Goal: Communication & Community: Answer question/provide support

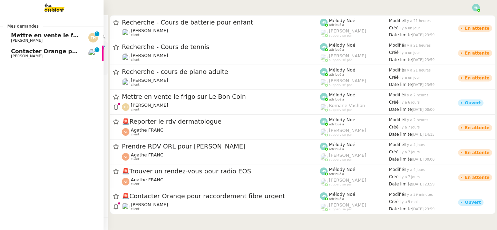
click at [19, 52] on span "Contacter Orange pour raccordement fibre urgent" at bounding box center [89, 51] width 156 height 7
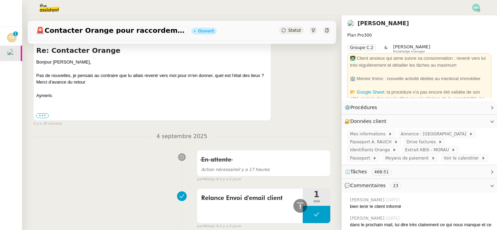
scroll to position [39, 0]
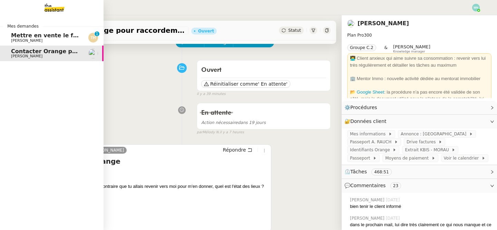
click at [27, 38] on span "[PERSON_NAME]" at bounding box center [26, 40] width 31 height 4
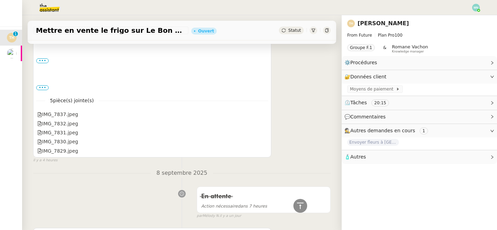
scroll to position [188, 0]
click at [66, 114] on div "IMG_7837.jpeg" at bounding box center [57, 115] width 41 height 8
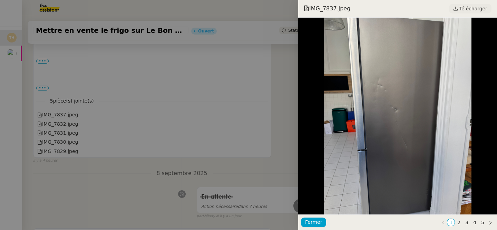
click at [475, 9] on span "Télécharger" at bounding box center [473, 8] width 28 height 9
click at [220, 62] on div at bounding box center [248, 115] width 497 height 230
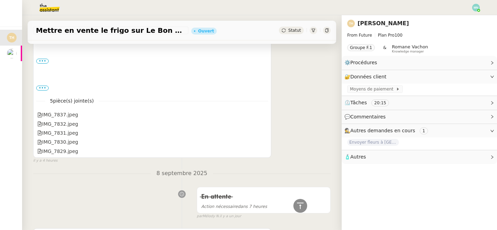
scroll to position [0, 0]
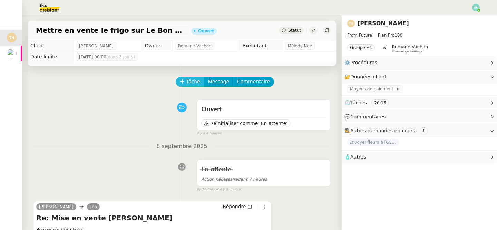
click at [189, 79] on span "Tâche" at bounding box center [193, 82] width 14 height 8
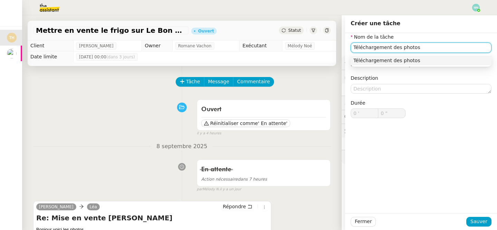
click at [387, 61] on div "Téléchargement des photos" at bounding box center [420, 60] width 135 height 6
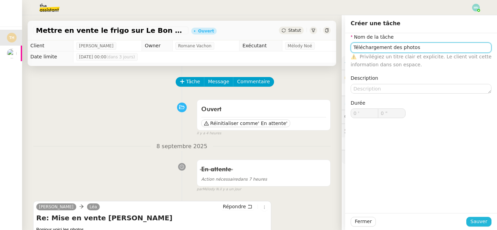
type input "Téléchargement des photos"
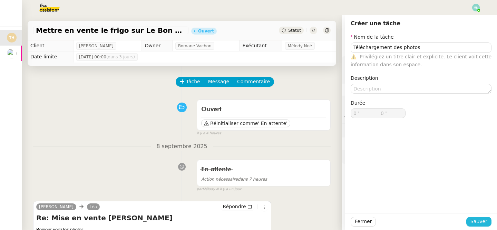
click at [480, 222] on span "Sauver" at bounding box center [478, 221] width 17 height 8
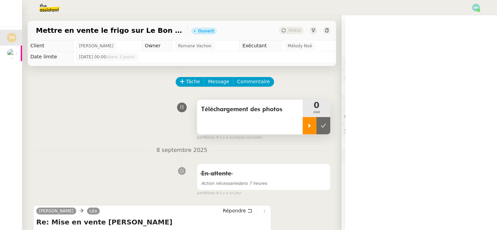
click at [307, 125] on icon at bounding box center [310, 126] width 6 height 6
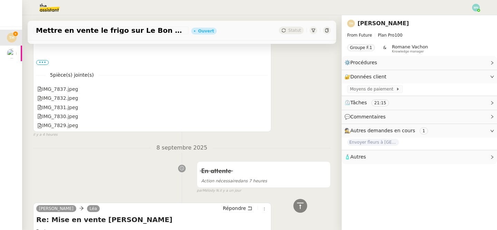
scroll to position [207, 0]
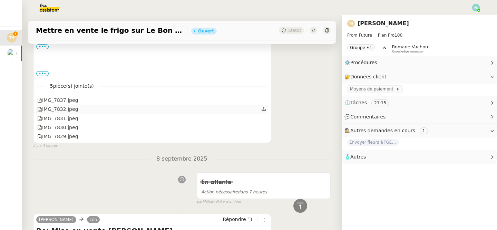
click at [88, 107] on div "IMG_7832.jpeg" at bounding box center [152, 109] width 232 height 9
click at [72, 110] on div "IMG_7832.jpeg" at bounding box center [57, 109] width 41 height 8
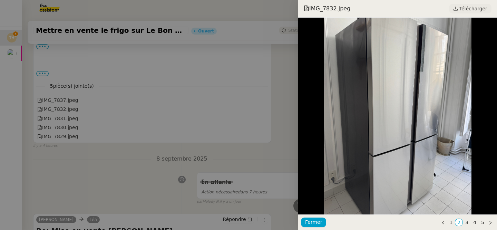
click at [475, 9] on span "Télécharger" at bounding box center [473, 8] width 28 height 9
click at [125, 96] on div at bounding box center [248, 115] width 497 height 230
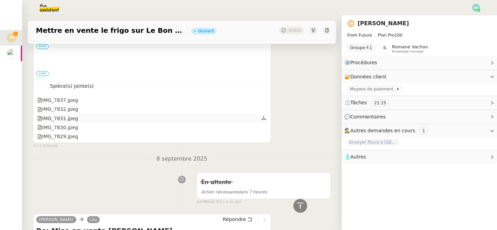
click at [88, 121] on div "IMG_7831.jpeg" at bounding box center [152, 118] width 232 height 9
click at [72, 119] on div "IMG_7831.jpeg" at bounding box center [57, 119] width 41 height 8
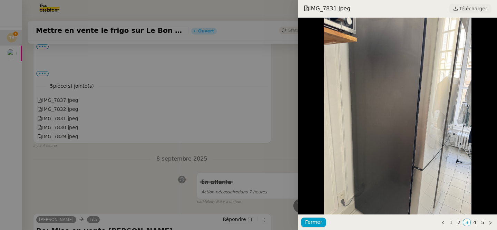
click at [471, 7] on span "Télécharger" at bounding box center [473, 8] width 28 height 9
click at [78, 126] on div at bounding box center [248, 115] width 497 height 230
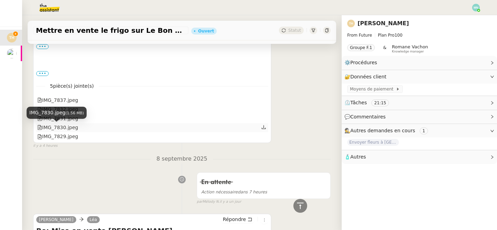
click at [72, 127] on div "IMG_7830.jpeg" at bounding box center [57, 127] width 41 height 8
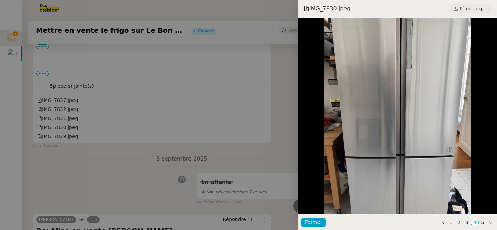
click at [475, 12] on span "Télécharger" at bounding box center [473, 8] width 28 height 9
click at [85, 135] on div at bounding box center [248, 115] width 497 height 230
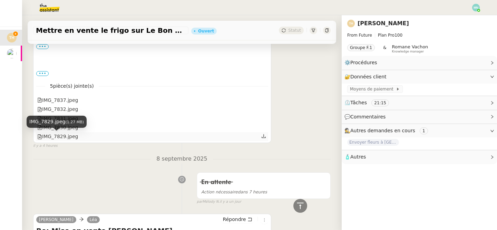
click at [74, 139] on div "IMG_7829.jpeg" at bounding box center [57, 136] width 41 height 8
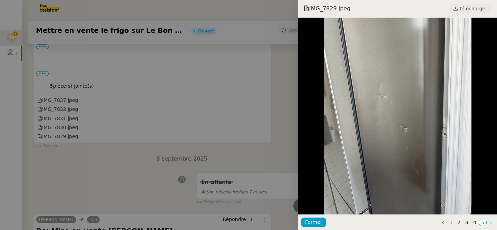
click at [473, 6] on span "Télécharger" at bounding box center [473, 8] width 28 height 9
click at [108, 131] on div at bounding box center [248, 115] width 497 height 230
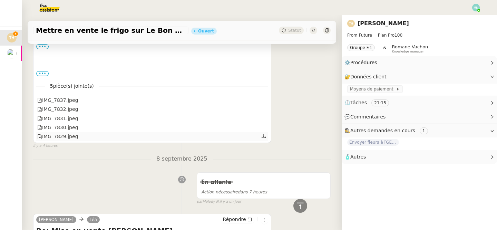
click at [123, 139] on div "IMG_7829.jpeg" at bounding box center [152, 136] width 232 height 9
click at [73, 135] on div "IMG_7829.jpeg" at bounding box center [57, 136] width 41 height 8
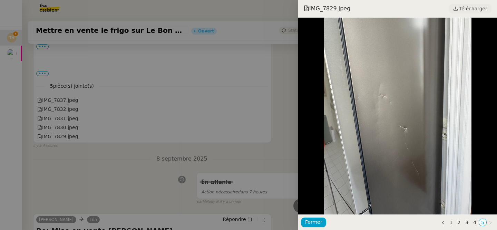
click at [469, 7] on span "Télécharger" at bounding box center [473, 8] width 28 height 9
click at [145, 125] on div at bounding box center [248, 115] width 497 height 230
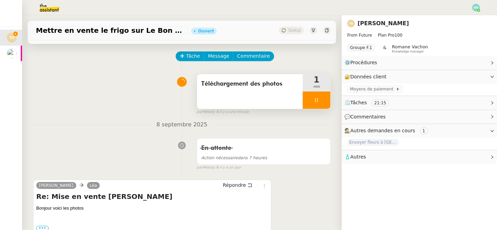
scroll to position [0, 0]
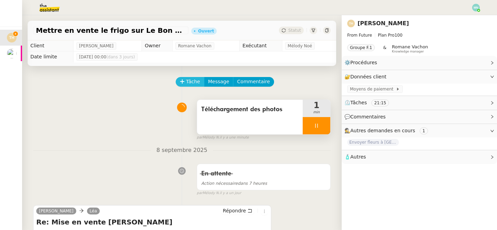
click at [190, 82] on span "Tâche" at bounding box center [193, 82] width 14 height 8
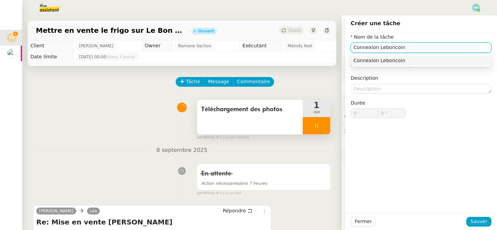
click at [394, 63] on div "Connexion Leboncoin" at bounding box center [420, 60] width 135 height 6
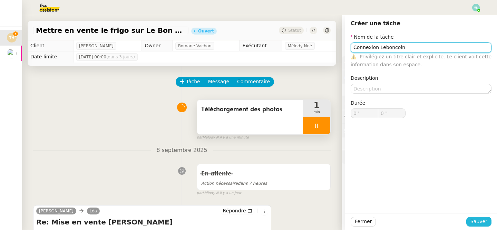
type input "Connexion Leboncoin"
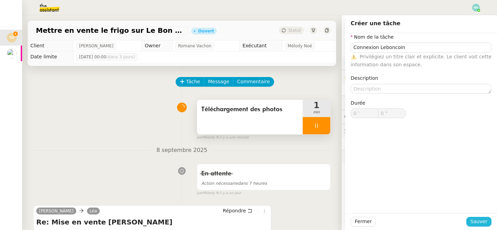
click at [478, 224] on span "Sauver" at bounding box center [478, 221] width 17 height 8
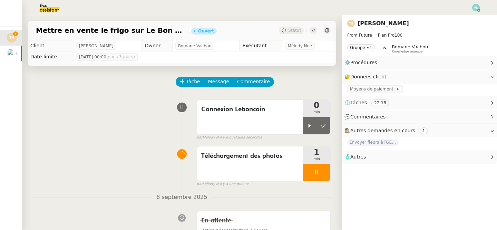
click at [311, 169] on div at bounding box center [317, 172] width 28 height 17
click at [326, 172] on button at bounding box center [323, 172] width 14 height 17
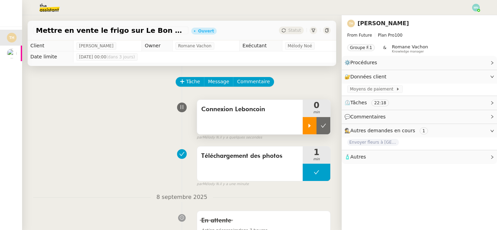
click at [310, 130] on div at bounding box center [310, 125] width 14 height 17
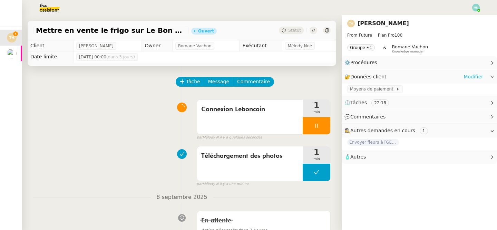
click at [478, 75] on link "Modifier" at bounding box center [473, 77] width 20 height 8
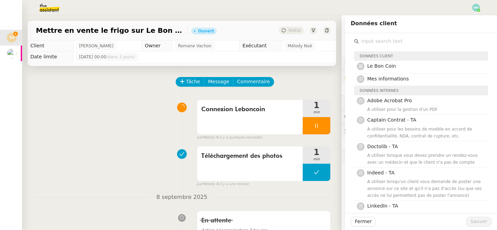
click at [393, 42] on input "text" at bounding box center [423, 41] width 129 height 9
click at [380, 67] on span "Le Bon Coin" at bounding box center [381, 66] width 29 height 6
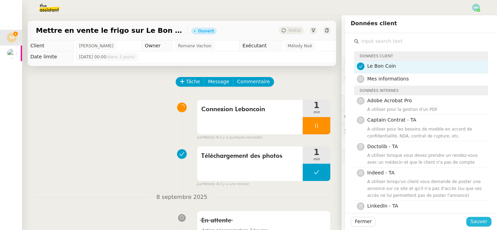
click at [474, 223] on span "Sauver" at bounding box center [478, 221] width 17 height 8
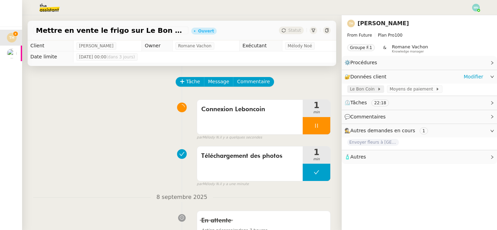
click at [368, 90] on span "Le Bon Coin" at bounding box center [363, 89] width 27 height 7
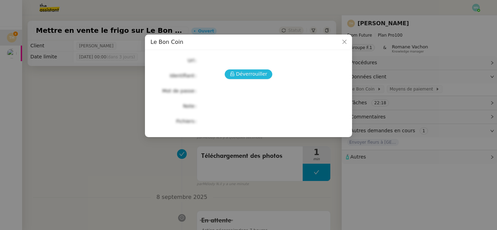
click at [235, 74] on icon at bounding box center [232, 73] width 5 height 5
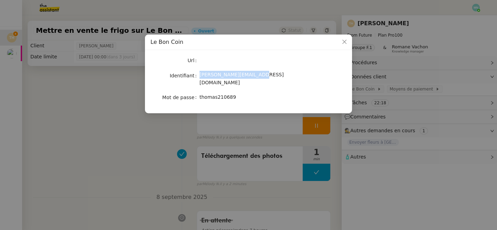
drag, startPoint x: 266, startPoint y: 75, endPoint x: 199, endPoint y: 75, distance: 66.6
click at [199, 75] on div "[PERSON_NAME][EMAIL_ADDRESS][DOMAIN_NAME]" at bounding box center [256, 79] width 114 height 16
copy span "[PERSON_NAME][EMAIL_ADDRESS][DOMAIN_NAME]"
drag, startPoint x: 235, startPoint y: 92, endPoint x: 199, endPoint y: 92, distance: 36.2
click at [199, 92] on nz-form-item "Mot de passe [SECURITY_DATA]" at bounding box center [248, 97] width 196 height 10
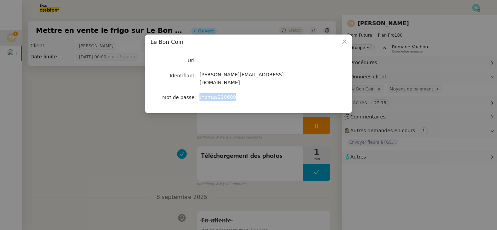
copy nz-form-item "thomas210689"
click at [310, 136] on nz-modal-container "Le Bon Coin Url Identifiant [EMAIL_ADDRESS][DOMAIN_NAME] Mot de passe [SECURITY…" at bounding box center [248, 115] width 497 height 230
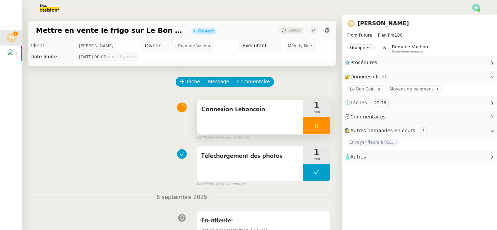
click at [313, 127] on div at bounding box center [317, 125] width 28 height 17
click at [328, 127] on button at bounding box center [323, 125] width 14 height 17
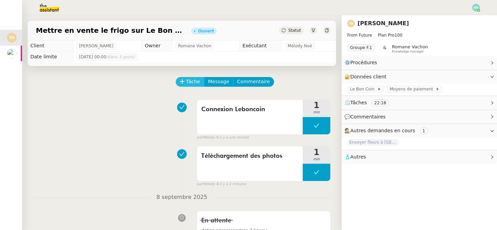
click at [193, 81] on span "Tâche" at bounding box center [193, 82] width 14 height 8
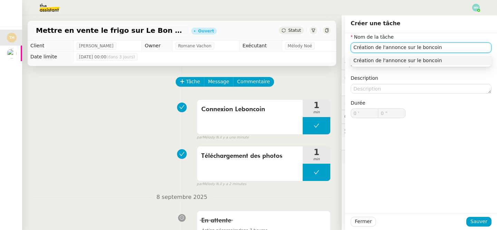
click at [436, 60] on div "Création de l'annonce sur le boncoin" at bounding box center [420, 60] width 135 height 6
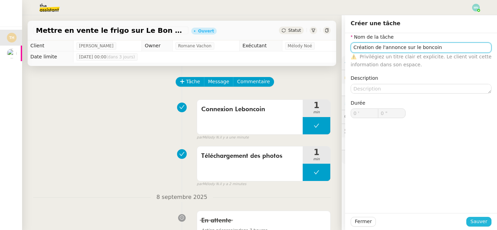
type input "Création de l'annonce sur le boncoin"
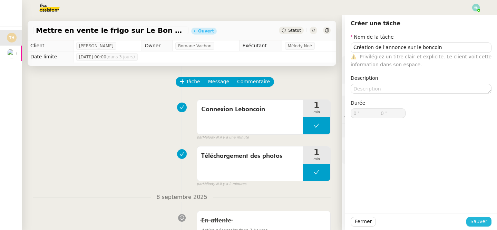
click at [479, 223] on span "Sauver" at bounding box center [478, 221] width 17 height 8
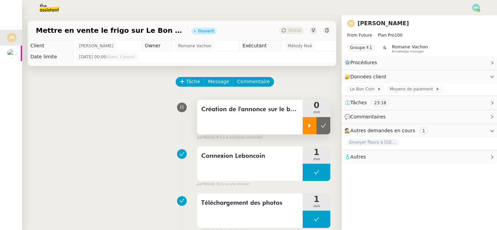
click at [306, 131] on div at bounding box center [310, 125] width 14 height 17
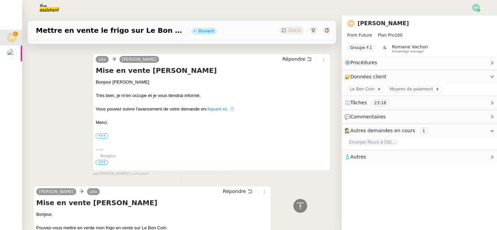
scroll to position [1745, 0]
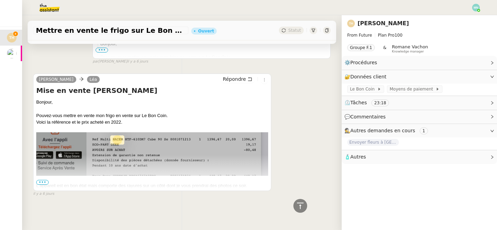
click at [43, 181] on span "•••" at bounding box center [42, 182] width 12 height 5
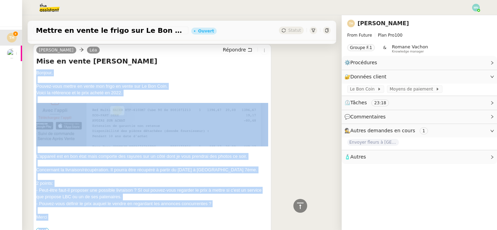
scroll to position [1819, 0]
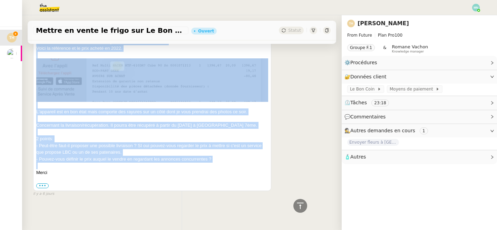
drag, startPoint x: 37, startPoint y: 102, endPoint x: 223, endPoint y: 164, distance: 195.7
click at [223, 164] on div "Bonjour, Pouvez-vous mettre en vente mon frigo en vente sur Le Bon Coin. Voici …" at bounding box center [152, 107] width 232 height 164
copy div "Bonjour, Pouvez-vous mettre en vente mon frigo en vente sur Le Bon Coin. Voici …"
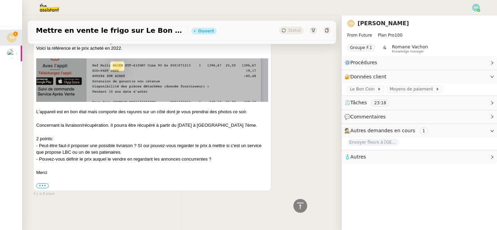
click at [163, 112] on div "L'appareil est en bon état mais comporte des rayures sur un côté dont je vous p…" at bounding box center [152, 111] width 232 height 7
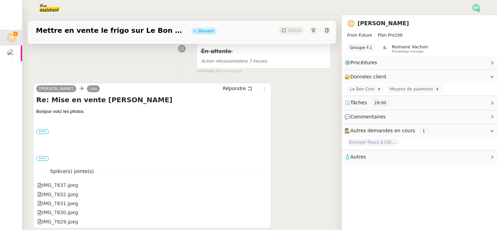
scroll to position [219, 0]
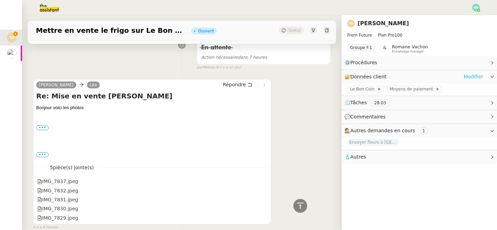
click at [467, 78] on link "Modifier" at bounding box center [473, 77] width 20 height 8
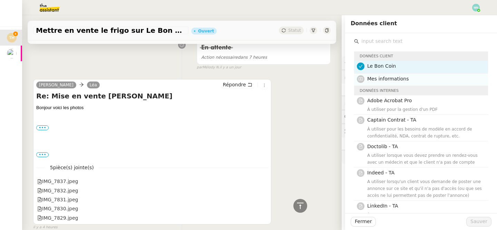
click at [394, 81] on span "Mes informations" at bounding box center [388, 79] width 42 height 6
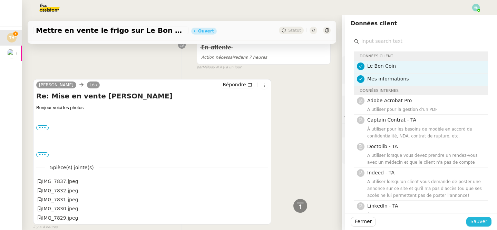
click at [480, 224] on span "Sauver" at bounding box center [478, 221] width 17 height 8
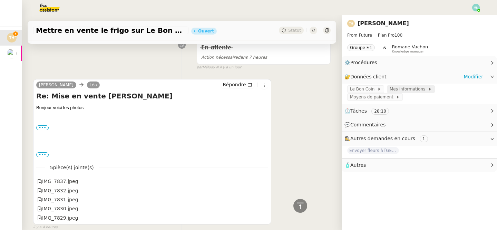
click at [419, 87] on span "Mes informations" at bounding box center [408, 89] width 38 height 7
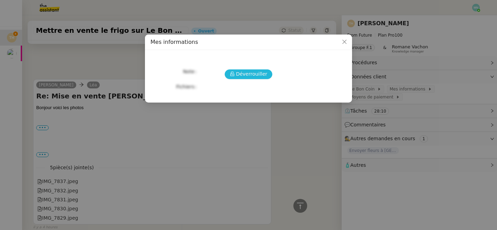
click at [252, 74] on span "Déverrouiller" at bounding box center [251, 74] width 31 height 8
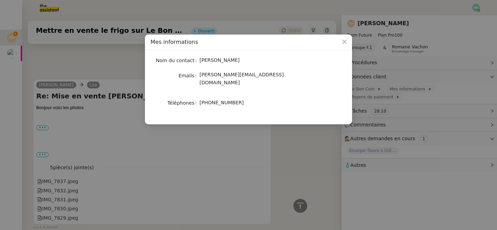
click at [260, 153] on nz-modal-container "Mes informations Nom du contact [PERSON_NAME] Emails [PERSON_NAME][EMAIL_ADDRES…" at bounding box center [248, 115] width 497 height 230
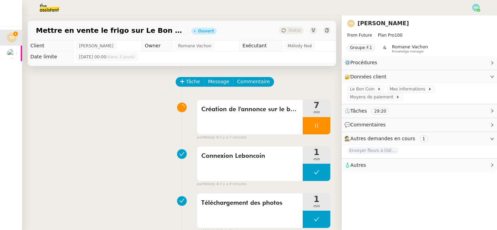
drag, startPoint x: 125, startPoint y: 46, endPoint x: 27, endPoint y: 46, distance: 98.3
click at [27, 46] on div "Client [PERSON_NAME] Owner [PERSON_NAME] Exécutant [PERSON_NAME] Date limite [D…" at bounding box center [181, 51] width 319 height 22
click at [54, 57] on td "Date limite" at bounding box center [51, 56] width 46 height 11
drag, startPoint x: 122, startPoint y: 45, endPoint x: 73, endPoint y: 45, distance: 49.0
click at [73, 45] on td "[PERSON_NAME]" at bounding box center [107, 45] width 69 height 11
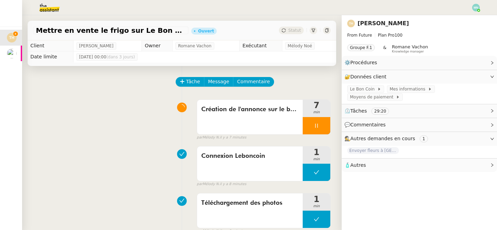
copy span "[PERSON_NAME]"
click at [312, 128] on div at bounding box center [317, 125] width 28 height 17
click at [317, 129] on button at bounding box center [323, 125] width 14 height 17
click at [186, 79] on span "Tâche" at bounding box center [193, 82] width 14 height 8
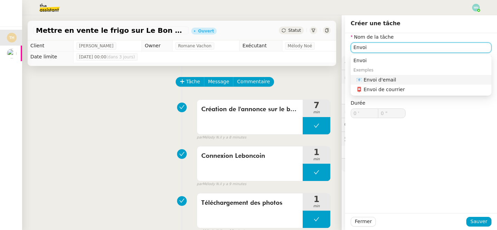
click at [390, 75] on nz-auto-option "📧 Envoi d'email" at bounding box center [420, 80] width 141 height 10
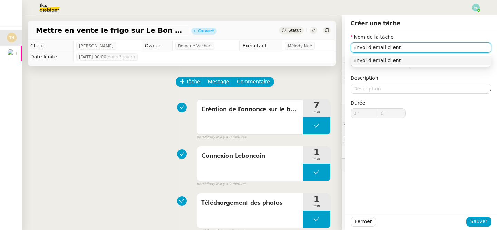
click at [409, 61] on div "Envoi d'email client" at bounding box center [420, 60] width 135 height 6
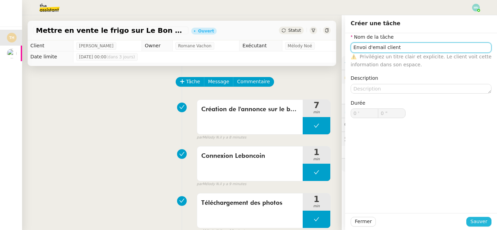
type input "Envoi d'email client"
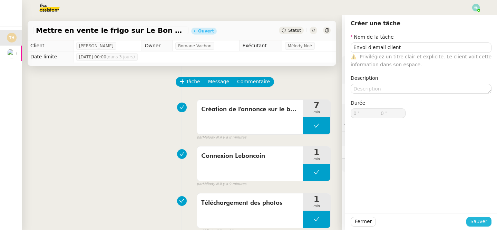
click at [483, 222] on span "Sauver" at bounding box center [478, 221] width 17 height 8
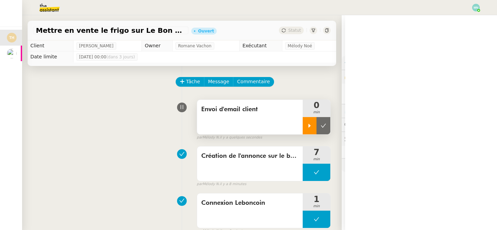
click at [310, 123] on icon at bounding box center [310, 126] width 6 height 6
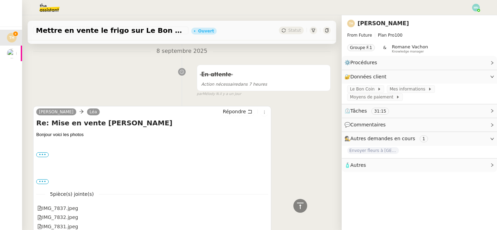
scroll to position [234, 0]
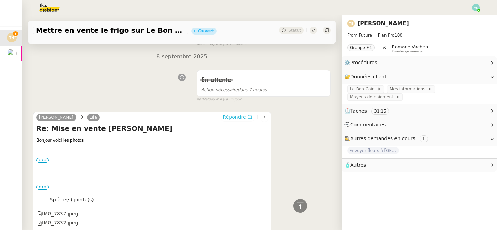
click at [236, 117] on span "Répondre" at bounding box center [234, 116] width 23 height 7
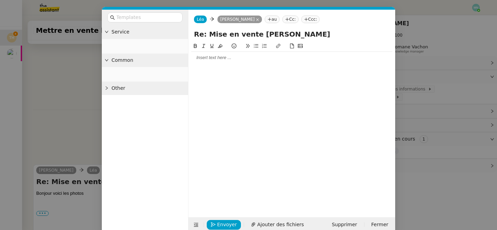
scroll to position [287, 0]
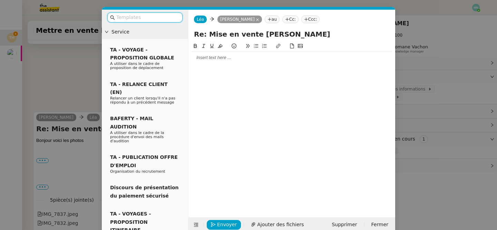
click at [223, 58] on div at bounding box center [291, 58] width 201 height 6
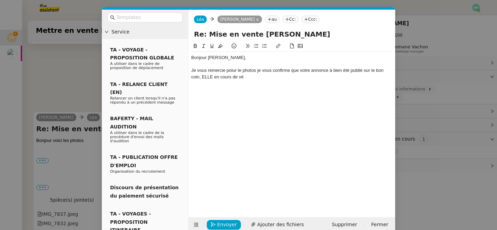
scroll to position [314, 0]
drag, startPoint x: 303, startPoint y: 77, endPoint x: 204, endPoint y: 77, distance: 99.7
click at [204, 77] on div "Je vous remercie poiur le photos je vous confirme que votre annonce à bien été …" at bounding box center [291, 73] width 201 height 13
click at [204, 75] on div "Je vous remercie poiur le photos je vous confirme que votre annonce à bien été …" at bounding box center [291, 73] width 201 height 13
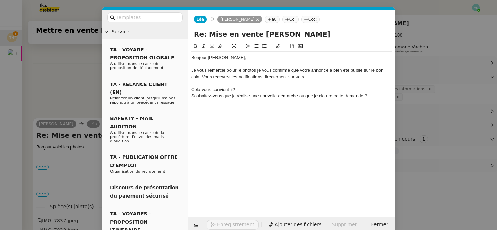
scroll to position [334, 0]
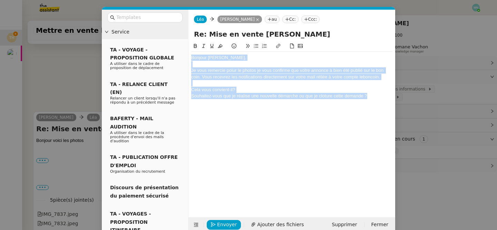
drag, startPoint x: 371, startPoint y: 94, endPoint x: 168, endPoint y: 38, distance: 210.4
click at [168, 38] on nz-layout "Service TA - VOYAGE - PROPOSITION GLOBALE A utiliser dans le cadre de propositi…" at bounding box center [248, 121] width 293 height 223
copy div "Bonjour [PERSON_NAME], Je vous remercie poiur le photos je vous confirme que vo…"
click at [245, 96] on div "Souhaitez-vous que je réalise une nouvelle démarche ou que je cloture cette dem…" at bounding box center [291, 96] width 201 height 6
drag, startPoint x: 191, startPoint y: 70, endPoint x: 383, endPoint y: 115, distance: 196.9
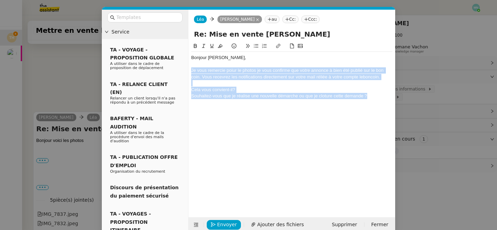
click at [383, 115] on div "Bonjour [PERSON_NAME], Je vous remercie poiur le photos je vous confirme que vo…" at bounding box center [291, 124] width 201 height 164
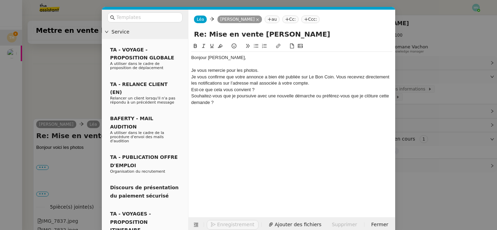
scroll to position [340, 0]
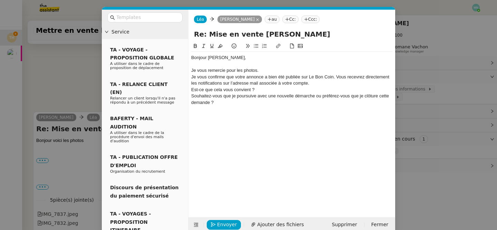
click at [260, 70] on div "Je vous remercie pour les photos." at bounding box center [291, 70] width 201 height 6
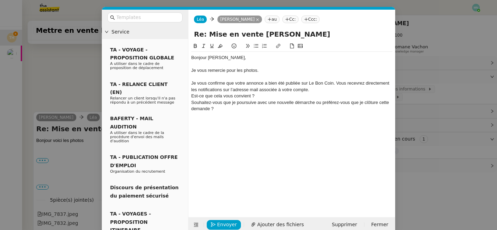
scroll to position [347, 0]
click at [193, 82] on div "Je vous confirme que votre annonce a bien été publiée sur Le Bon Coin. Vous rec…" at bounding box center [291, 86] width 201 height 13
click at [318, 90] on div "Je vous confirme que votre annonce a bien été publiée sur Le Bon Coin. Vous rec…" at bounding box center [291, 86] width 201 height 13
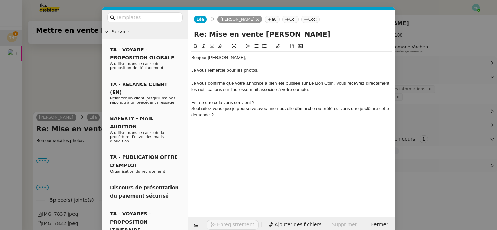
scroll to position [354, 0]
drag, startPoint x: 223, startPoint y: 117, endPoint x: 187, endPoint y: 100, distance: 39.7
click at [187, 100] on nz-layout "Service TA - VOYAGE - PROPOSITION GLOBALE A utiliser dans le cadre de propositi…" at bounding box center [248, 121] width 293 height 223
click at [254, 45] on icon at bounding box center [256, 45] width 5 height 5
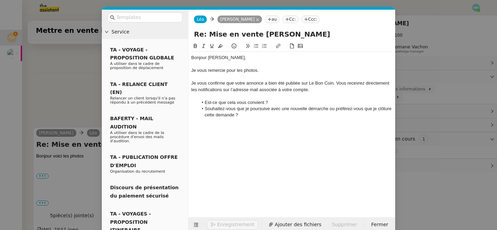
scroll to position [369, 0]
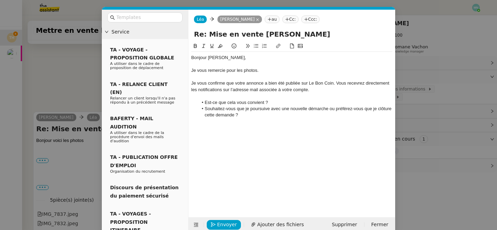
click at [258, 114] on li "Souhaitez-vous que je poursuive avec une nouvelle démarche ou préférez-vous que…" at bounding box center [295, 112] width 195 height 13
drag, startPoint x: 332, startPoint y: 83, endPoint x: 305, endPoint y: 82, distance: 27.3
click at [304, 82] on div "Je vous confirme que votre annonce a bien été publiée sur Le Bon Coin. Vous rec…" at bounding box center [291, 86] width 201 height 13
click at [288, 82] on div "Je vous confirme que votre annonce a bien été publiée sur Le Bon Coin. Vous rec…" at bounding box center [291, 86] width 201 height 13
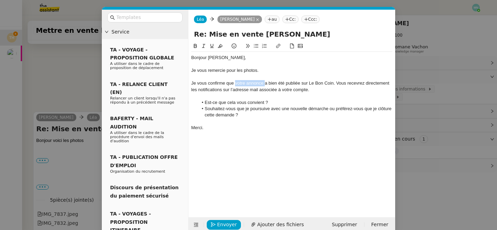
drag, startPoint x: 235, startPoint y: 83, endPoint x: 264, endPoint y: 84, distance: 29.3
click at [264, 84] on div "Je vous confirme que votre annonce a bien été publiée sur Le Bon Coin. Vous rec…" at bounding box center [291, 86] width 201 height 13
click at [278, 46] on icon at bounding box center [278, 45] width 5 height 5
type input "votre annonce"
paste input "[URL][DOMAIN_NAME]"
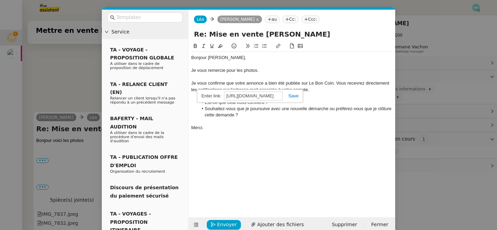
scroll to position [0, 58]
type input "[URL][DOMAIN_NAME]"
click at [295, 97] on link at bounding box center [291, 95] width 16 height 5
click at [283, 129] on div "Merci." at bounding box center [291, 128] width 201 height 6
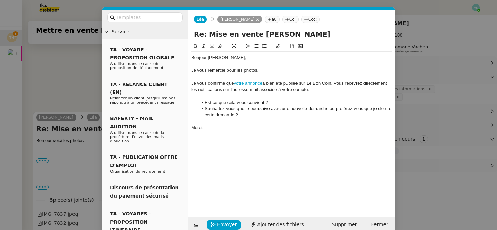
scroll to position [11, 0]
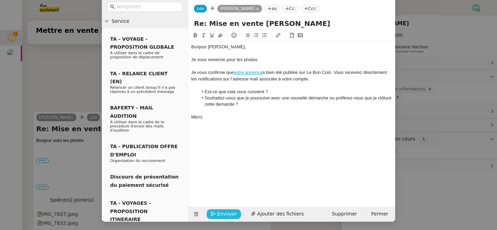
click at [225, 215] on span "Envoyer" at bounding box center [227, 214] width 20 height 8
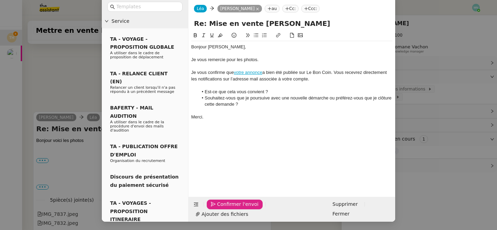
click at [225, 208] on span "Confirmer l'envoi" at bounding box center [237, 204] width 41 height 8
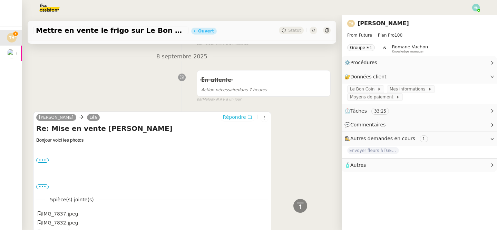
scroll to position [0, 0]
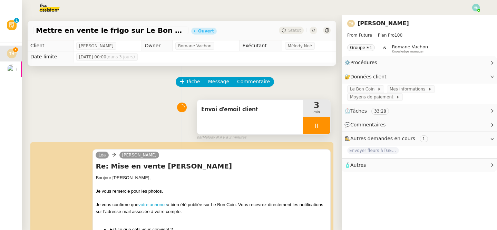
click at [313, 123] on div at bounding box center [317, 125] width 28 height 17
click at [320, 123] on icon at bounding box center [323, 126] width 6 height 6
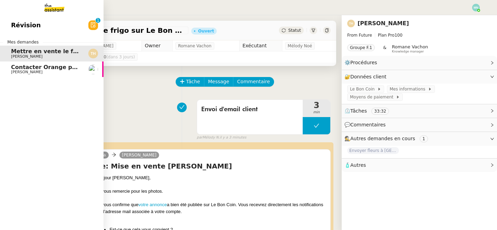
click at [26, 71] on span "[PERSON_NAME]" at bounding box center [26, 72] width 31 height 4
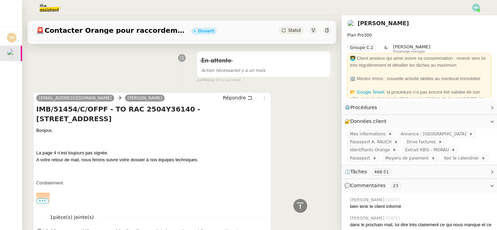
scroll to position [2114, 0]
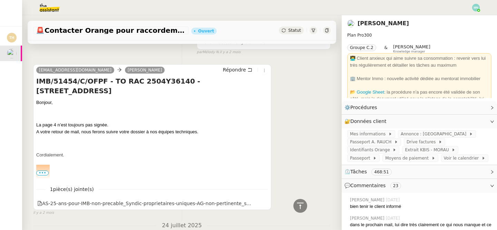
click at [45, 174] on span "•••" at bounding box center [42, 172] width 12 height 5
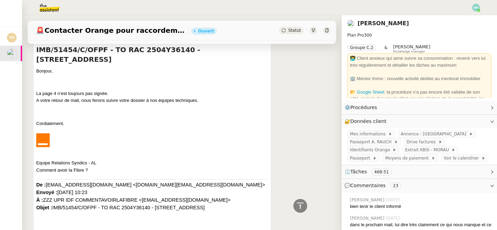
scroll to position [2145, 0]
drag, startPoint x: 122, startPoint y: 194, endPoint x: 57, endPoint y: 193, distance: 65.2
click at [57, 193] on p "De : [EMAIL_ADDRESS][DOMAIN_NAME] <[DOMAIN_NAME][EMAIL_ADDRESS][DOMAIN_NAME]> E…" at bounding box center [152, 195] width 232 height 30
copy span "[DATE] 10:23"
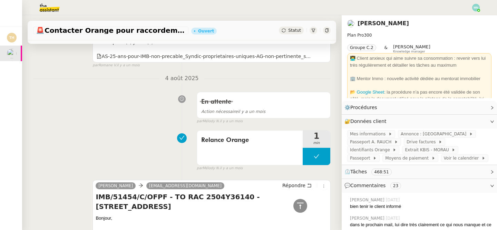
scroll to position [1347, 0]
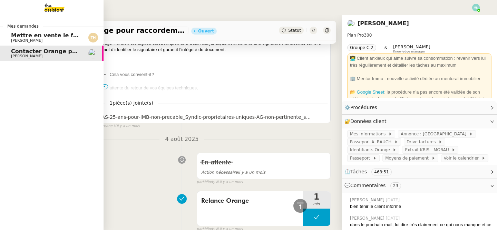
click at [28, 34] on span "Mettre en vente le frigo sur Le Bon Coin" at bounding box center [73, 35] width 125 height 7
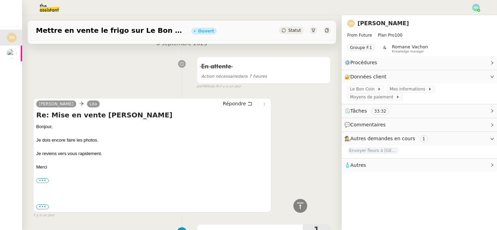
scroll to position [475, 0]
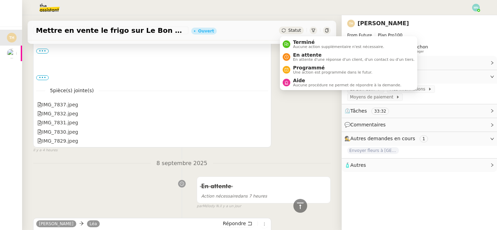
click at [292, 33] on div "Statut" at bounding box center [291, 31] width 25 height 8
click at [308, 64] on li "Programmé Une action est programmée dans le futur." at bounding box center [348, 69] width 137 height 13
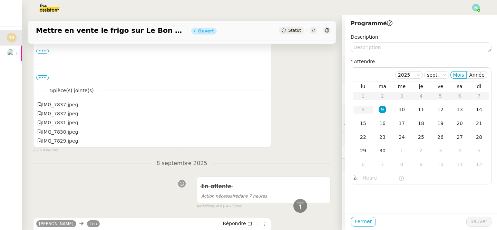
click at [360, 224] on span "Fermer" at bounding box center [363, 221] width 17 height 8
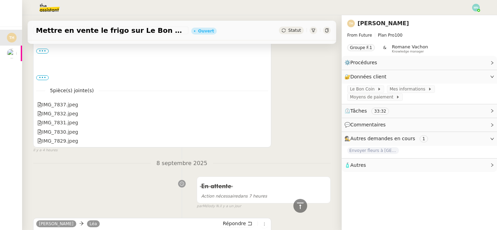
click at [294, 29] on span "Statut" at bounding box center [294, 30] width 13 height 5
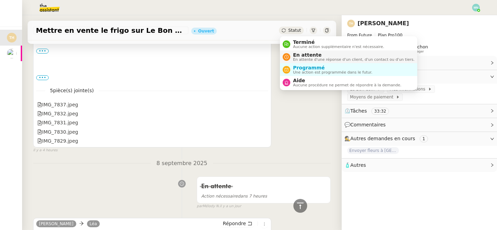
click at [306, 55] on span "En attente" at bounding box center [353, 55] width 121 height 6
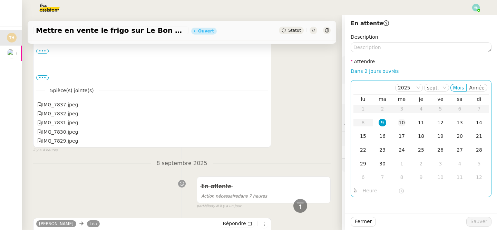
click at [405, 122] on div "10" at bounding box center [402, 123] width 8 height 8
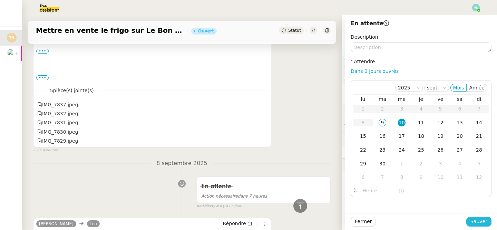
click at [485, 221] on span "Sauver" at bounding box center [478, 221] width 17 height 8
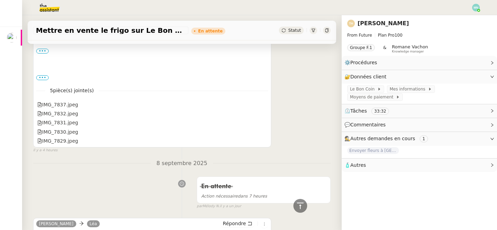
click at [478, 9] on div at bounding box center [476, 8] width 8 height 8
click at [466, 16] on li "Suivi" at bounding box center [457, 20] width 45 height 10
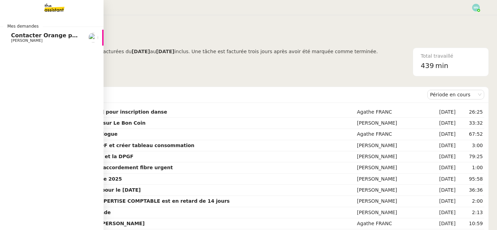
click at [26, 32] on span "Contacter Orange pour raccordement fibre urgent" at bounding box center [89, 35] width 156 height 7
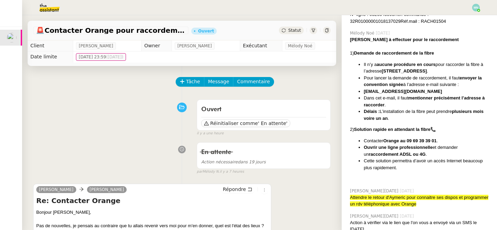
scroll to position [1694, 0]
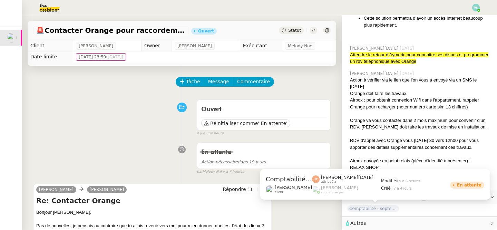
click at [380, 206] on span "Comptabilité - septembre 2025" at bounding box center [373, 208] width 52 height 7
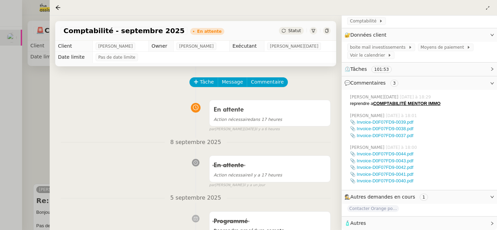
scroll to position [256, 0]
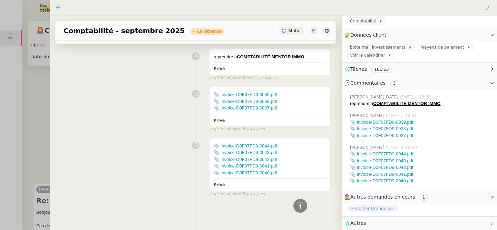
click at [57, 8] on icon at bounding box center [58, 7] width 4 height 4
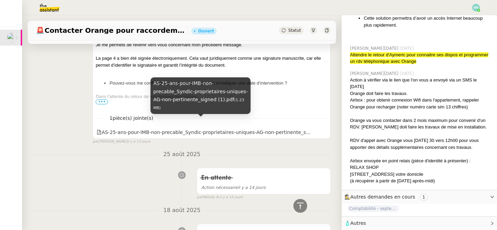
scroll to position [901, 0]
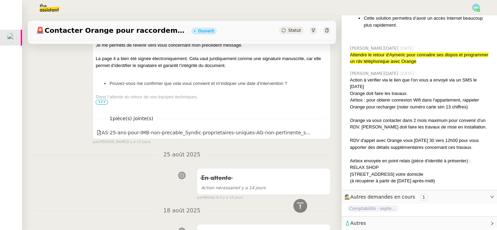
click at [225, 64] on div "La page 4 a bien été signée électroniquement. Cela vaut juridiquement comme une…" at bounding box center [212, 61] width 232 height 13
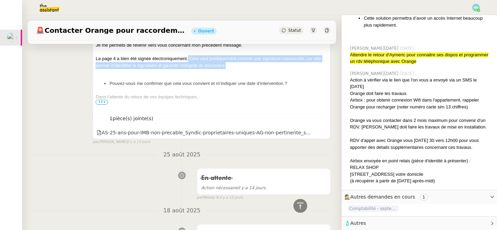
drag, startPoint x: 188, startPoint y: 58, endPoint x: 230, endPoint y: 65, distance: 42.0
click at [230, 66] on div "La page 4 a bien été signée électroniquement. Cela vaut juridiquement comme une…" at bounding box center [212, 61] width 232 height 13
copy div "Cela vaut juridiquement comme une signature manuscrite, car elle permet d’ident…"
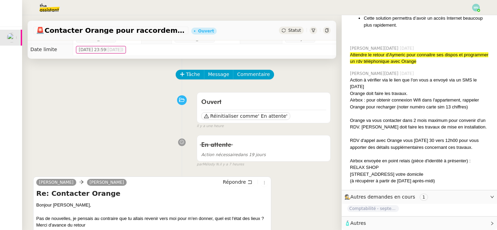
scroll to position [0, 0]
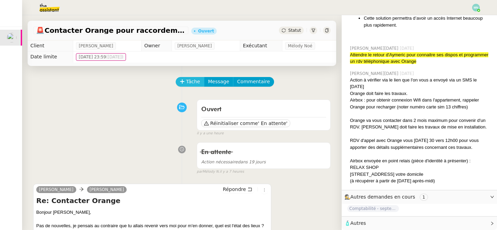
click at [191, 81] on span "Tâche" at bounding box center [193, 82] width 14 height 8
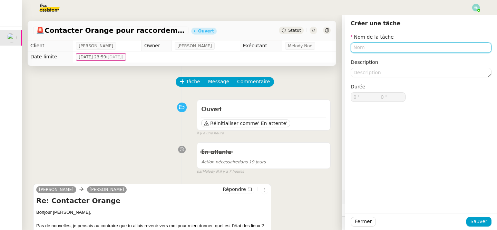
click at [363, 48] on input "text" at bounding box center [420, 47] width 141 height 10
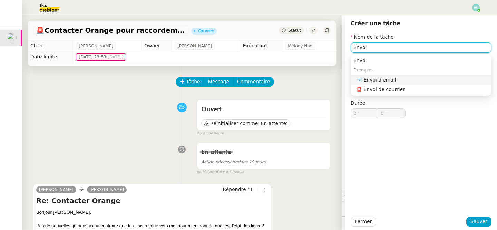
click at [399, 80] on div "📧 Envoi d'email" at bounding box center [422, 80] width 132 height 6
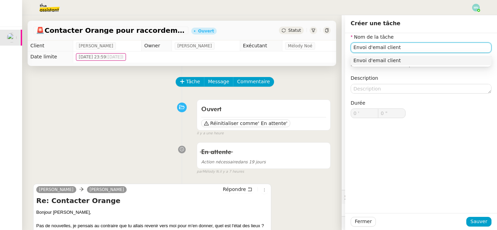
click at [406, 59] on div "Envoi d'email client" at bounding box center [420, 60] width 135 height 6
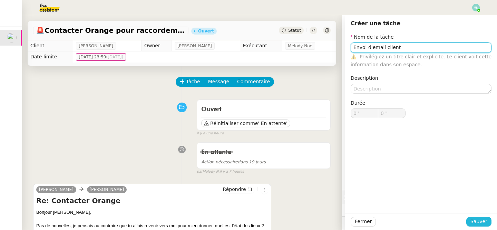
type input "Envoi d'email client"
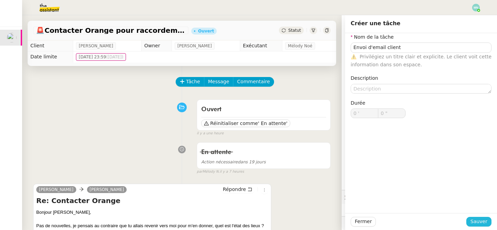
click at [485, 219] on span "Sauver" at bounding box center [478, 221] width 17 height 8
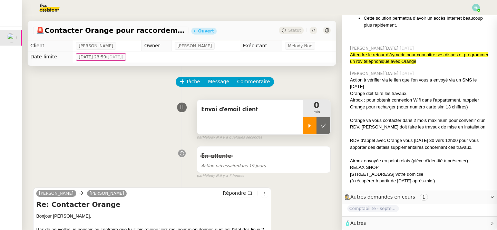
click at [310, 126] on icon at bounding box center [310, 126] width 6 height 6
click at [236, 191] on span "Répondre" at bounding box center [234, 192] width 23 height 7
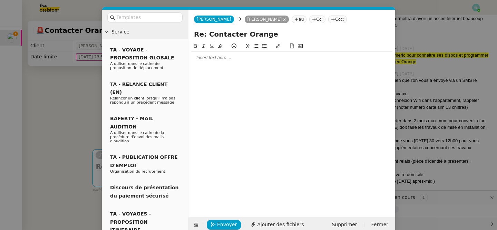
scroll to position [1694, 0]
click at [215, 53] on div at bounding box center [291, 58] width 201 height 12
paste div
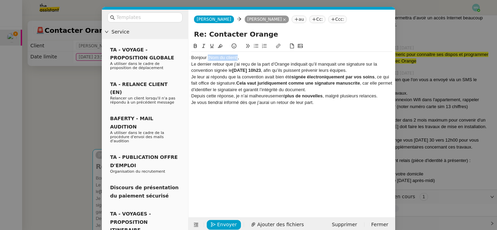
drag, startPoint x: 238, startPoint y: 59, endPoint x: 208, endPoint y: 57, distance: 29.7
click at [208, 57] on div "Bonjour [Nom du client]," at bounding box center [291, 58] width 201 height 6
click at [238, 57] on div "Bonjour Aymeric," at bounding box center [291, 58] width 201 height 6
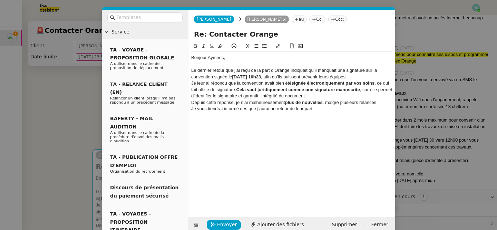
click at [378, 76] on div "Le dernier retour que j’ai reçu de la part d’Orange indiquait qu’il manquait un…" at bounding box center [291, 73] width 201 height 13
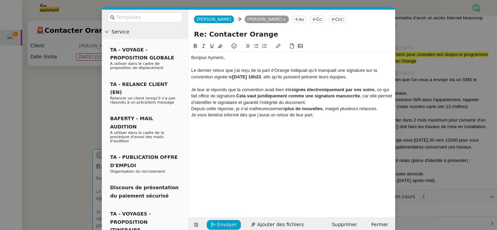
click at [342, 98] on div "Je leur ai répondu que la convention avait bien été signée électroniquement par…" at bounding box center [291, 96] width 201 height 19
click at [331, 102] on div "Je leur ai répondu que la convention avait bien été signée électroniquement par…" at bounding box center [291, 96] width 201 height 19
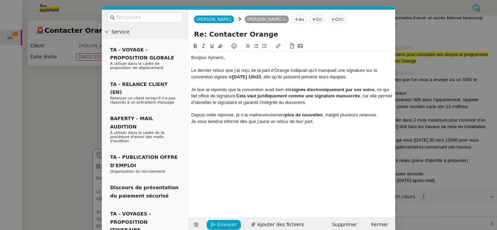
click at [382, 114] on div "Depuis cette réponse, je n’ai malheureusement plus de nouvelles , malgré plusie…" at bounding box center [291, 115] width 201 height 6
click at [332, 126] on div "Je vous tiendrai informé dès que j’aurai un retour de leur part." at bounding box center [291, 128] width 201 height 6
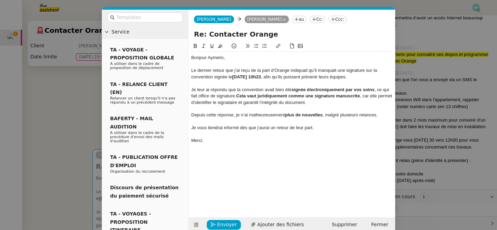
click at [339, 112] on div "Depuis cette réponse, je n’ai malheureusement plus de nouvelles , malgré plusie…" at bounding box center [291, 115] width 201 height 6
click at [329, 129] on div "Je vous tiendrai informé dès que j’aurai un retour de leur part." at bounding box center [291, 128] width 201 height 6
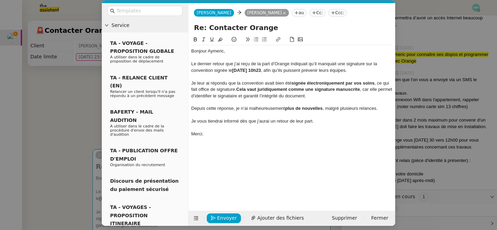
scroll to position [11, 0]
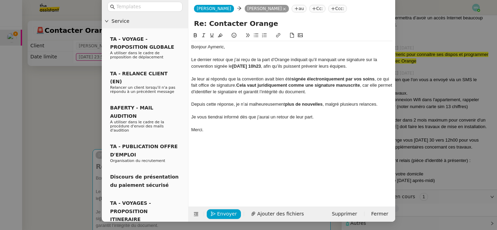
click at [41, 117] on nz-modal-container "Service TA - VOYAGE - PROPOSITION GLOBALE A utiliser dans le cadre de propositi…" at bounding box center [248, 115] width 497 height 230
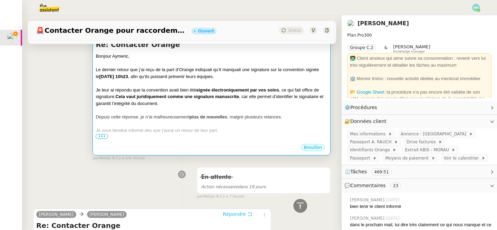
scroll to position [67, 0]
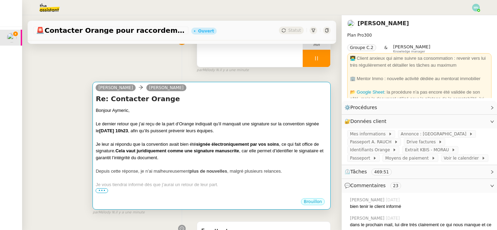
click at [264, 172] on div "Depuis cette réponse, je n’ai malheureusement plus de nouvelles , malgré plusie…" at bounding box center [212, 171] width 232 height 7
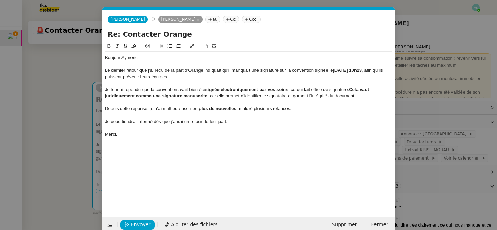
scroll to position [0, 14]
drag, startPoint x: 231, startPoint y: 119, endPoint x: 103, endPoint y: 121, distance: 128.7
click at [103, 121] on nz-spin "Bonjour Aymeric, Le dernier retour que j’ai reçu de la part d’Orange indiquait …" at bounding box center [248, 125] width 293 height 167
drag, startPoint x: 240, startPoint y: 121, endPoint x: 84, endPoint y: 120, distance: 155.9
click at [84, 120] on nz-modal-container "Service TA - VOYAGE - PROPOSITION GLOBALE A utiliser dans le cadre de propositi…" at bounding box center [248, 115] width 497 height 230
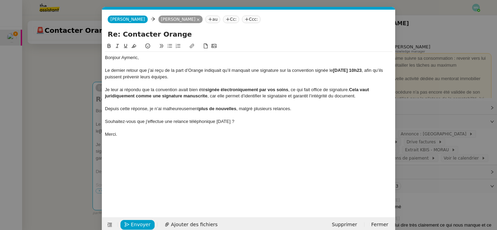
click at [204, 127] on div at bounding box center [248, 128] width 287 height 6
click at [231, 122] on div "Souhaitez-vous que j'effectue une relance téléphonique [DATE] ?" at bounding box center [248, 121] width 287 height 6
click at [174, 121] on div "Souhaitez-vous que j'effectue une relance téléphonique ?" at bounding box center [248, 121] width 287 height 6
click at [173, 122] on div "Souhaitez-vous que j'effectue une relance téléphonique ?" at bounding box center [248, 121] width 287 height 6
drag, startPoint x: 252, startPoint y: 122, endPoint x: 99, endPoint y: 123, distance: 152.8
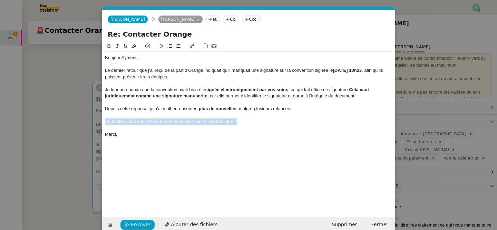
click at [99, 123] on nz-modal-container "Service TA - VOYAGE - PROPOSITION GLOBALE A utiliser dans le cadre de propositi…" at bounding box center [248, 115] width 497 height 230
click at [170, 46] on icon at bounding box center [169, 45] width 5 height 5
click at [208, 157] on div "Bonjour Aymeric, Le dernier retour que j’ai reçu de la part d’Orange indiquait …" at bounding box center [248, 124] width 287 height 164
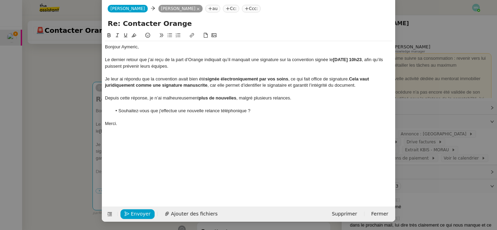
click at [90, 107] on nz-modal-container "Service TA - VOYAGE - PROPOSITION GLOBALE A utiliser dans le cadre de propositi…" at bounding box center [248, 115] width 497 height 230
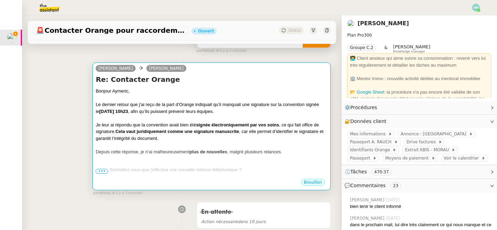
scroll to position [125, 0]
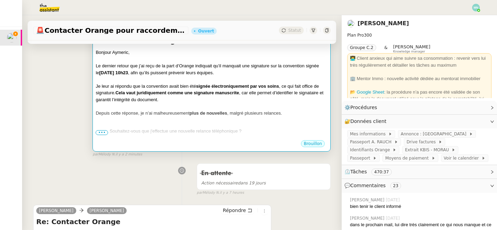
click at [288, 99] on div "Je leur ai répondu que la convention avait bien été signée électroniquement par…" at bounding box center [212, 93] width 232 height 20
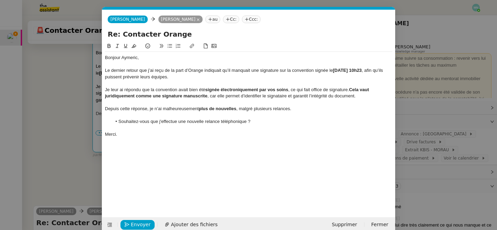
scroll to position [0, 14]
click at [35, 122] on nz-modal-container "Service TA - VOYAGE - PROPOSITION GLOBALE A utiliser dans le cadre de propositi…" at bounding box center [248, 115] width 497 height 230
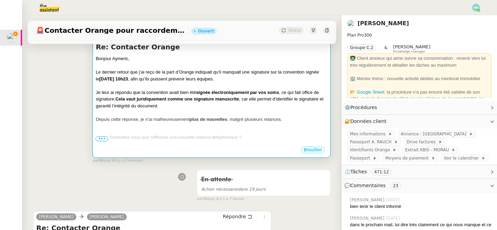
scroll to position [120, 0]
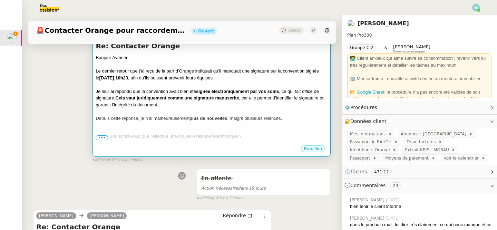
click at [209, 127] on div at bounding box center [212, 124] width 232 height 7
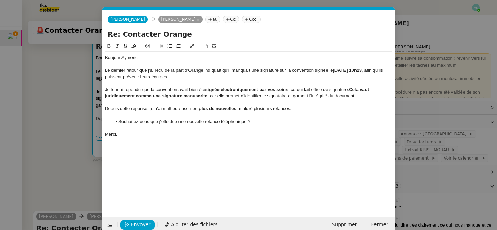
scroll to position [11, 0]
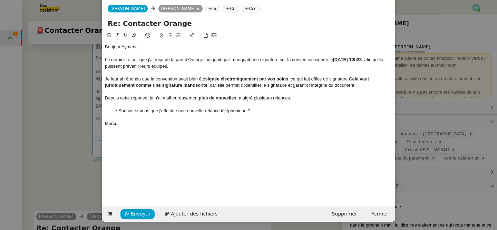
click at [87, 150] on nz-modal-container "Service TA - VOYAGE - PROPOSITION GLOBALE A utiliser dans le cadre de propositi…" at bounding box center [248, 115] width 497 height 230
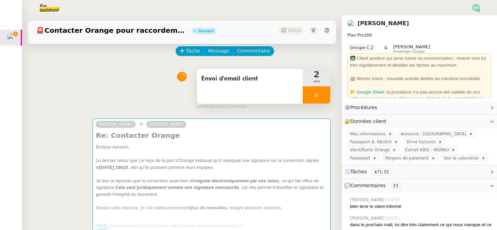
scroll to position [21, 0]
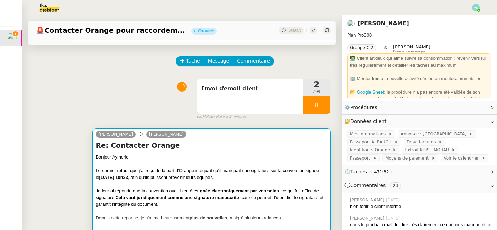
click at [270, 159] on div "Bonjour Aymeric," at bounding box center [212, 157] width 232 height 7
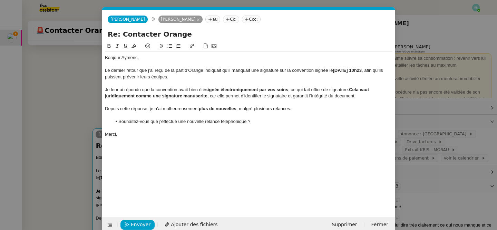
scroll to position [0, 14]
click at [138, 224] on span "Envoyer" at bounding box center [141, 224] width 20 height 8
click at [138, 224] on span "Confirmer l'envoi" at bounding box center [151, 224] width 41 height 8
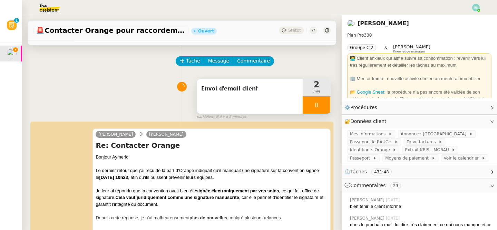
click at [312, 99] on div at bounding box center [317, 104] width 28 height 17
click at [324, 101] on button at bounding box center [323, 104] width 14 height 17
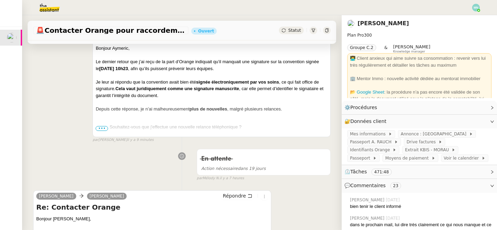
scroll to position [0, 0]
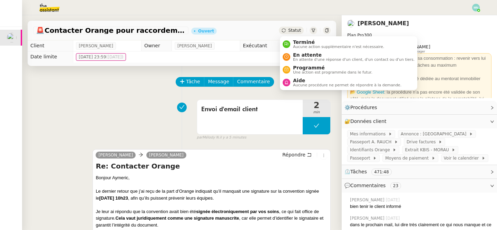
click at [294, 30] on span "Statut" at bounding box center [294, 30] width 13 height 5
click at [304, 56] on span "En attente" at bounding box center [353, 55] width 121 height 6
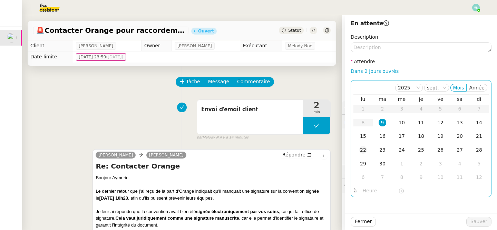
click at [364, 151] on div "22" at bounding box center [363, 150] width 8 height 8
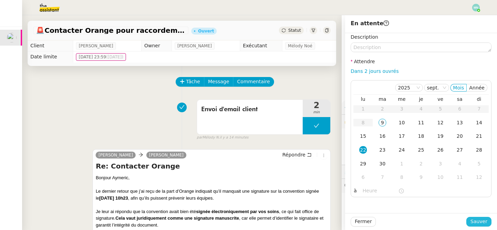
click at [481, 220] on span "Sauver" at bounding box center [478, 221] width 17 height 8
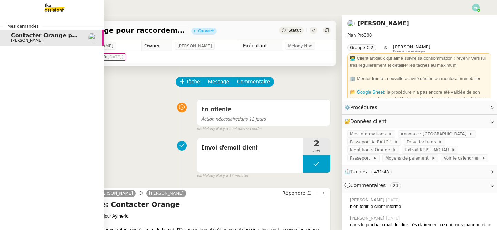
click at [52, 8] on img at bounding box center [48, 7] width 53 height 15
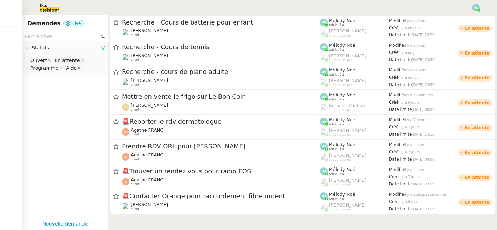
click at [475, 8] on img at bounding box center [476, 8] width 8 height 8
click at [457, 19] on span "Suivi" at bounding box center [451, 20] width 12 height 6
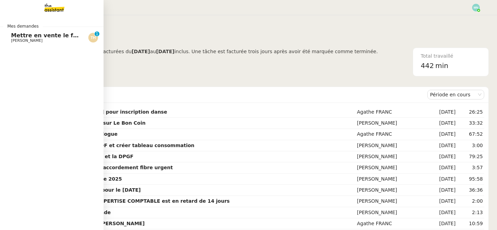
click at [33, 42] on span "[PERSON_NAME]" at bounding box center [26, 40] width 31 height 4
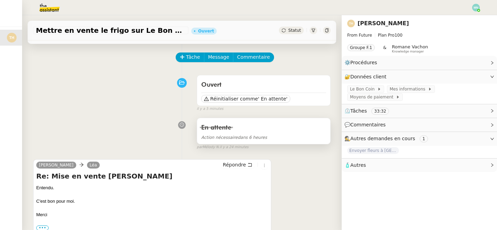
scroll to position [30, 0]
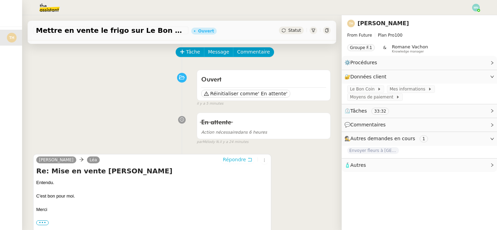
click at [238, 161] on span "Répondre" at bounding box center [234, 159] width 23 height 7
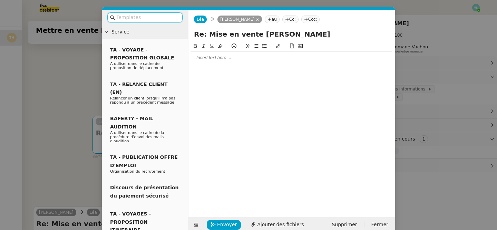
click at [159, 18] on input "text" at bounding box center [147, 17] width 62 height 8
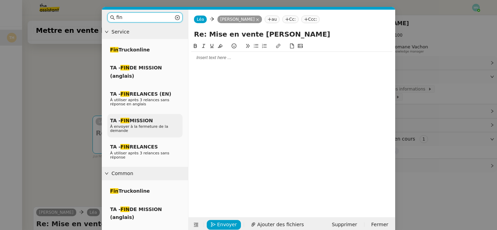
type input "fin"
click at [144, 120] on span "TA - FIN MISSION" at bounding box center [131, 121] width 43 height 6
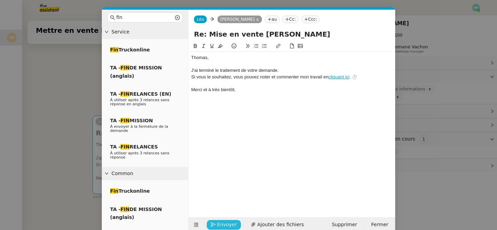
click at [223, 227] on span "Envoyer" at bounding box center [227, 224] width 20 height 8
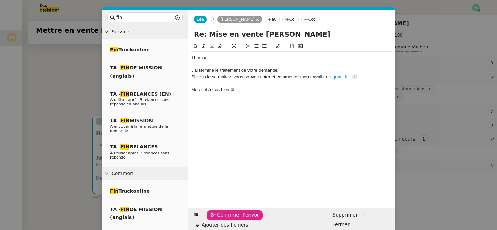
click at [223, 219] on span "Confirmer l'envoi" at bounding box center [237, 215] width 41 height 8
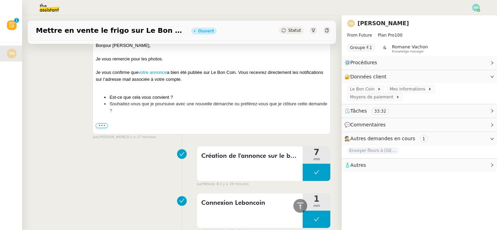
scroll to position [421, 0]
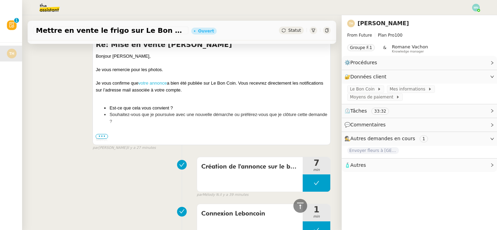
click at [152, 84] on link "votre annonce" at bounding box center [152, 82] width 28 height 5
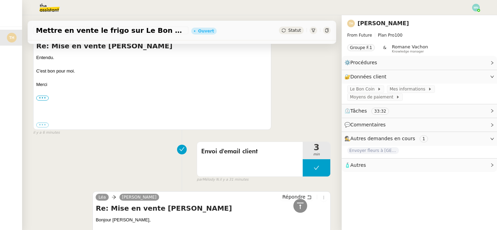
scroll to position [0, 0]
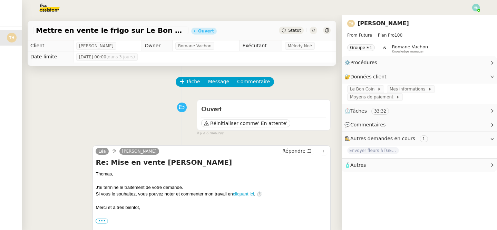
click at [293, 30] on span "Statut" at bounding box center [294, 30] width 13 height 5
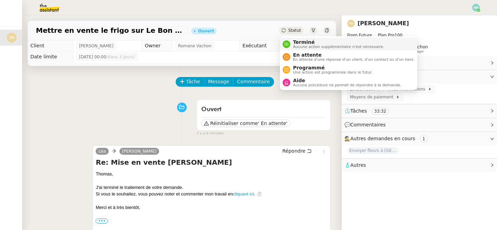
click at [303, 46] on span "Aucune action supplémentaire n'est nécessaire." at bounding box center [338, 47] width 91 height 4
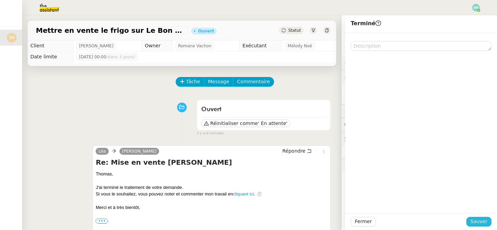
click at [479, 218] on span "Sauver" at bounding box center [478, 221] width 17 height 8
